Goal: Find specific page/section

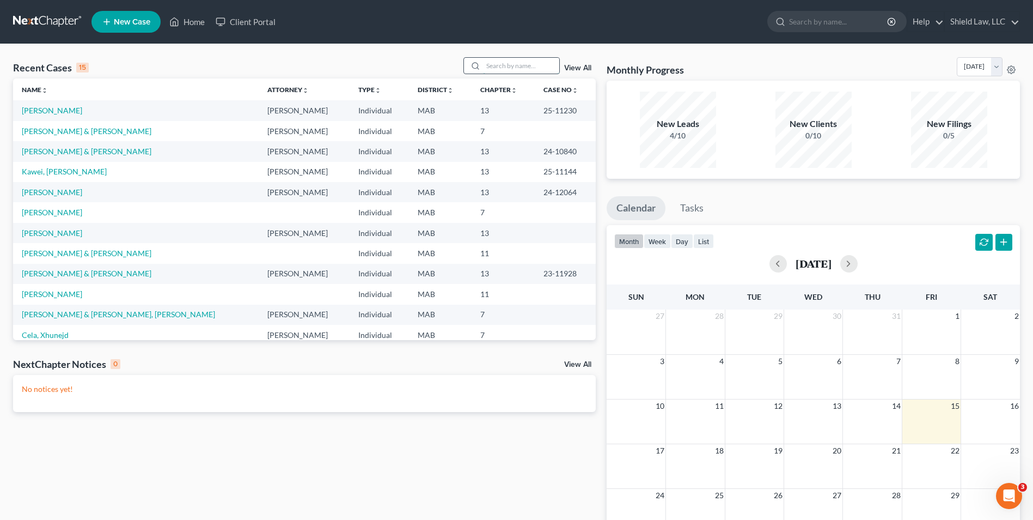
click at [498, 65] on input "search" at bounding box center [521, 66] width 76 height 16
type input "[PERSON_NAME]"
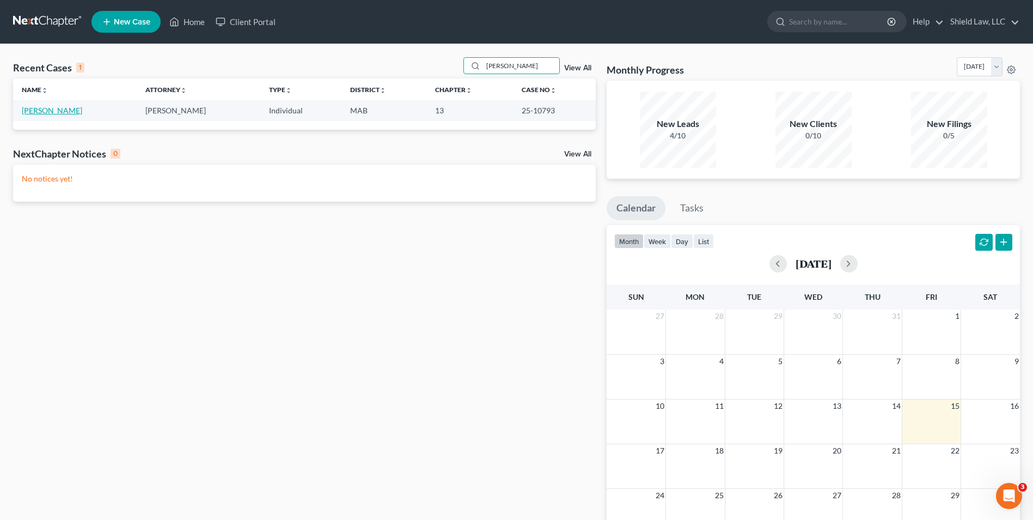
click at [42, 108] on link "[PERSON_NAME]" at bounding box center [52, 110] width 60 height 9
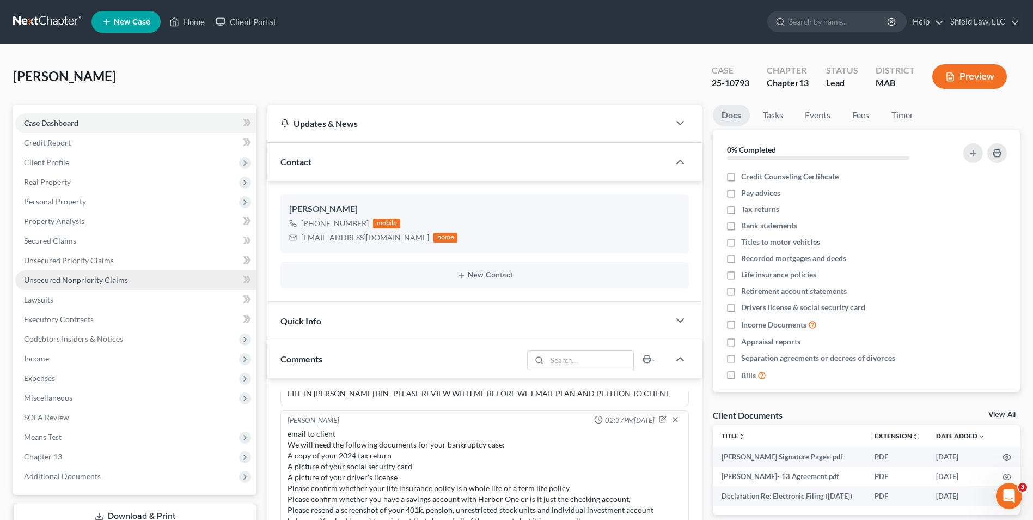
click at [123, 285] on link "Unsecured Nonpriority Claims" at bounding box center [135, 280] width 241 height 20
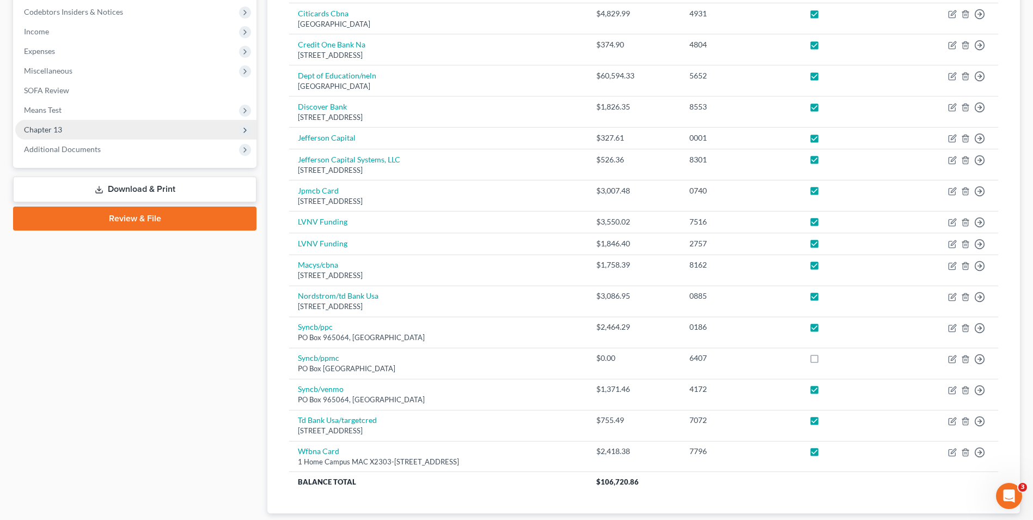
scroll to position [109, 0]
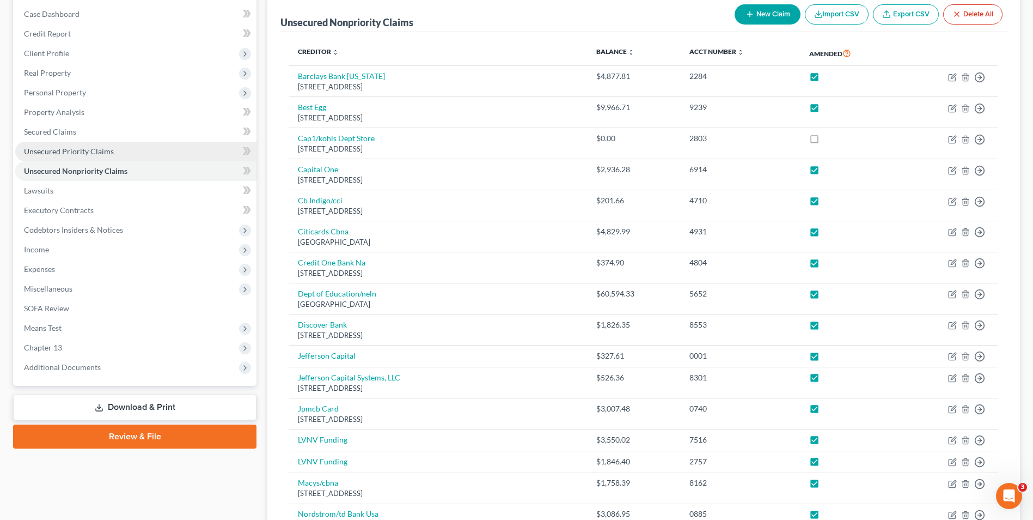
click at [98, 159] on link "Unsecured Priority Claims" at bounding box center [135, 152] width 241 height 20
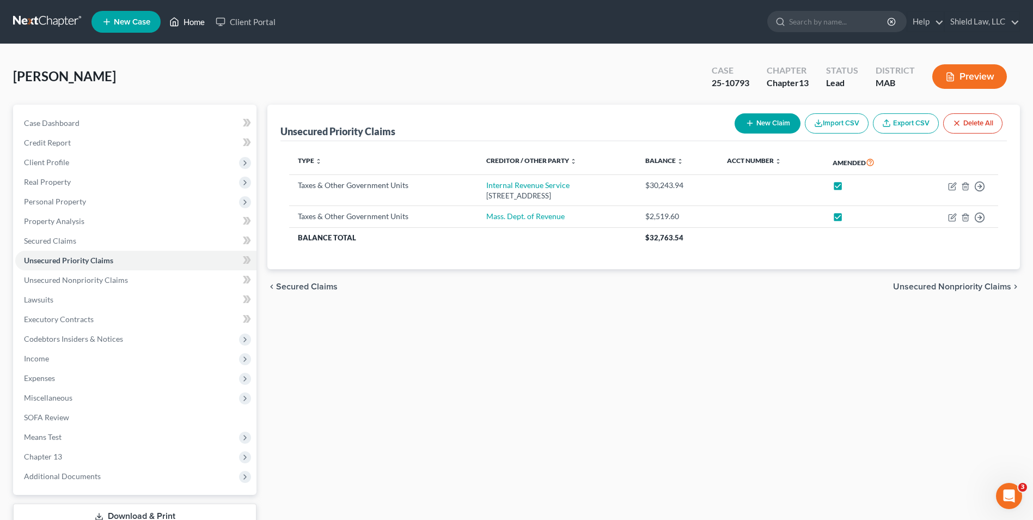
drag, startPoint x: 194, startPoint y: 21, endPoint x: 193, endPoint y: 14, distance: 6.6
click at [193, 21] on link "Home" at bounding box center [187, 22] width 46 height 20
